Goal: Find specific page/section: Find specific page/section

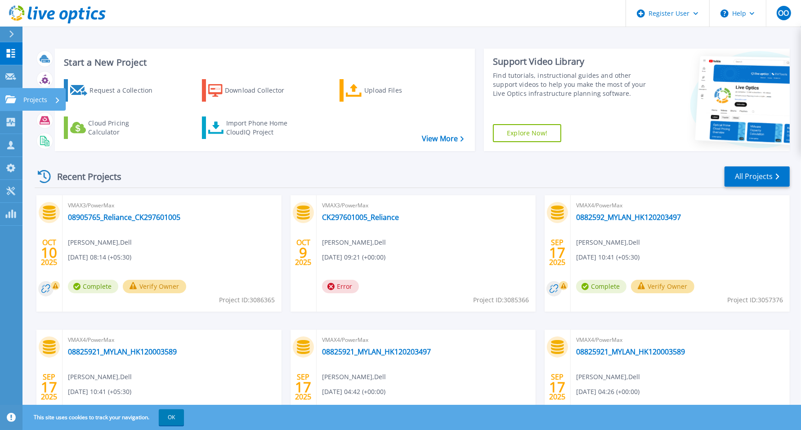
click at [1, 99] on link "Projects Projects" at bounding box center [11, 99] width 22 height 23
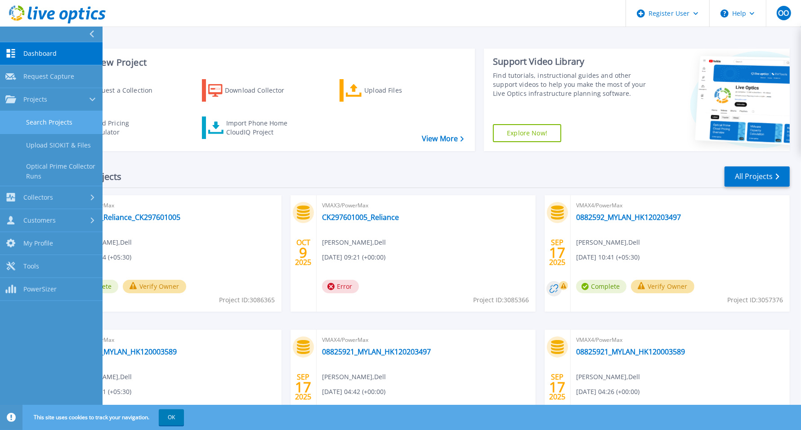
click at [63, 118] on link "Search Projects" at bounding box center [51, 122] width 103 height 23
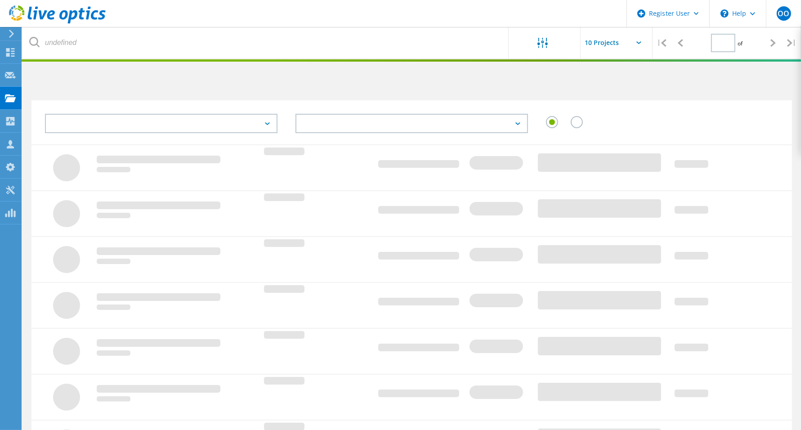
type input "1"
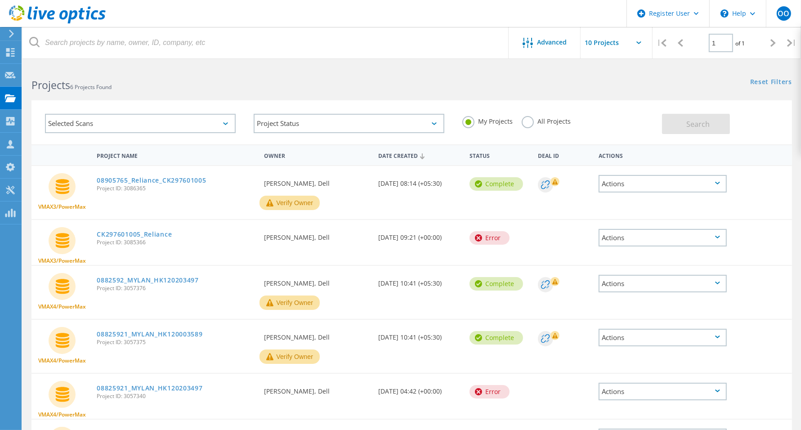
click at [527, 121] on label "All Projects" at bounding box center [546, 120] width 49 height 9
click at [0, 0] on input "All Projects" at bounding box center [0, 0] width 0 height 0
click at [112, 123] on div "Selected Scans" at bounding box center [140, 123] width 191 height 19
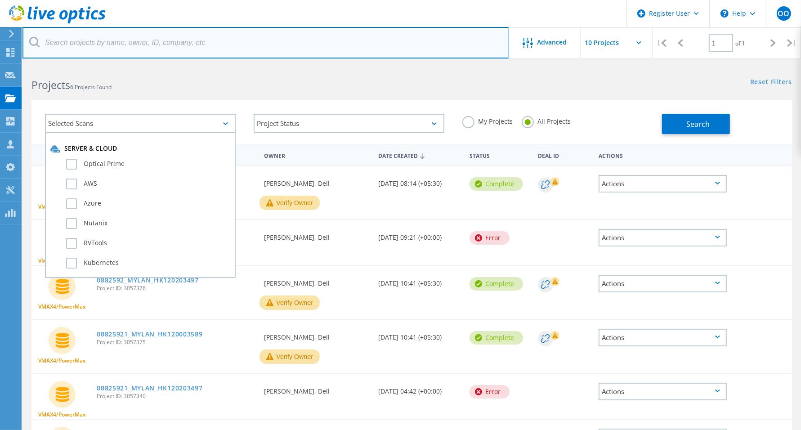
click at [97, 40] on input "text" at bounding box center [265, 42] width 487 height 31
paste input "3087142"
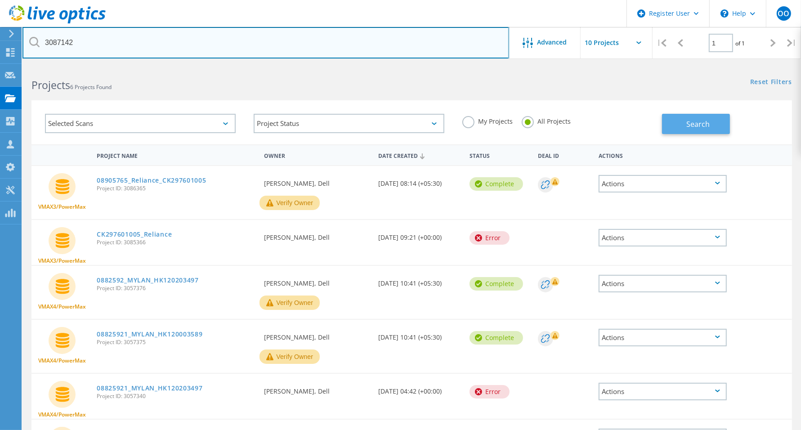
type input "3087142"
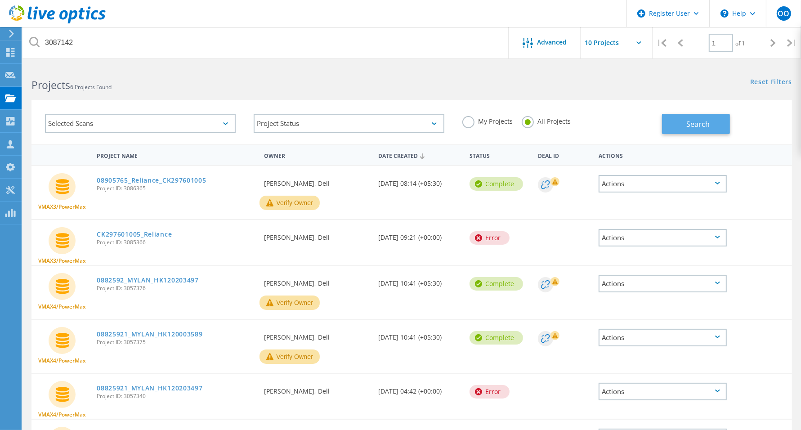
click at [708, 120] on span "Search" at bounding box center [698, 124] width 23 height 10
